Goal: Task Accomplishment & Management: Use online tool/utility

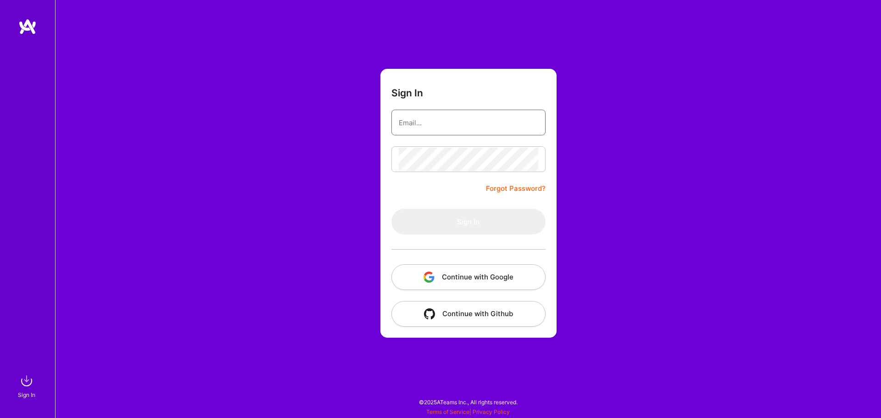
click at [438, 122] on input "email" at bounding box center [468, 122] width 139 height 23
type input "[EMAIL_ADDRESS][DOMAIN_NAME]"
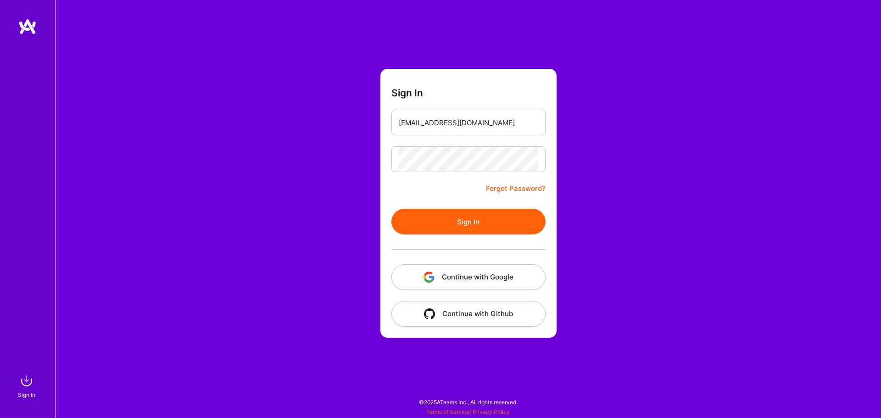
click at [470, 218] on button "Sign In" at bounding box center [468, 222] width 154 height 26
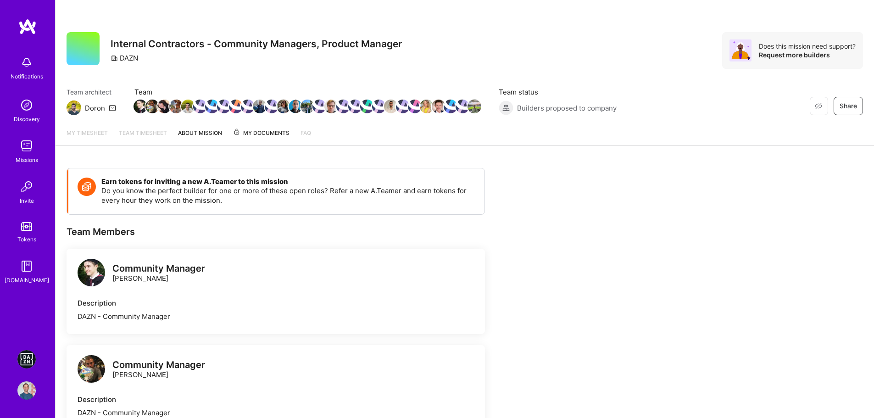
click at [30, 364] on img at bounding box center [26, 359] width 18 height 18
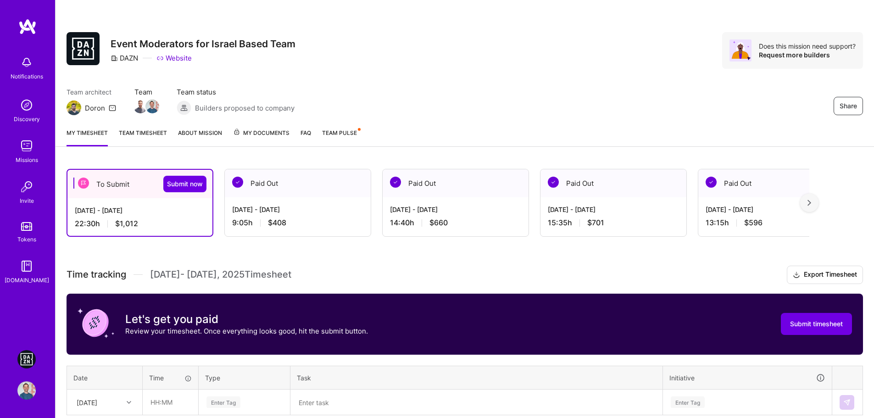
drag, startPoint x: 233, startPoint y: 210, endPoint x: 296, endPoint y: 211, distance: 63.3
click at [296, 211] on div "[DATE] - [DATE]" at bounding box center [297, 210] width 131 height 10
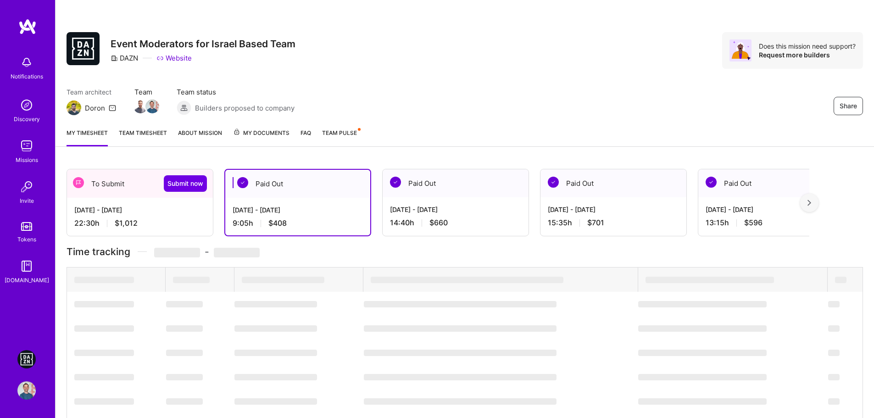
copy div "[DATE] - [DATE]"
